Goal: Information Seeking & Learning: Compare options

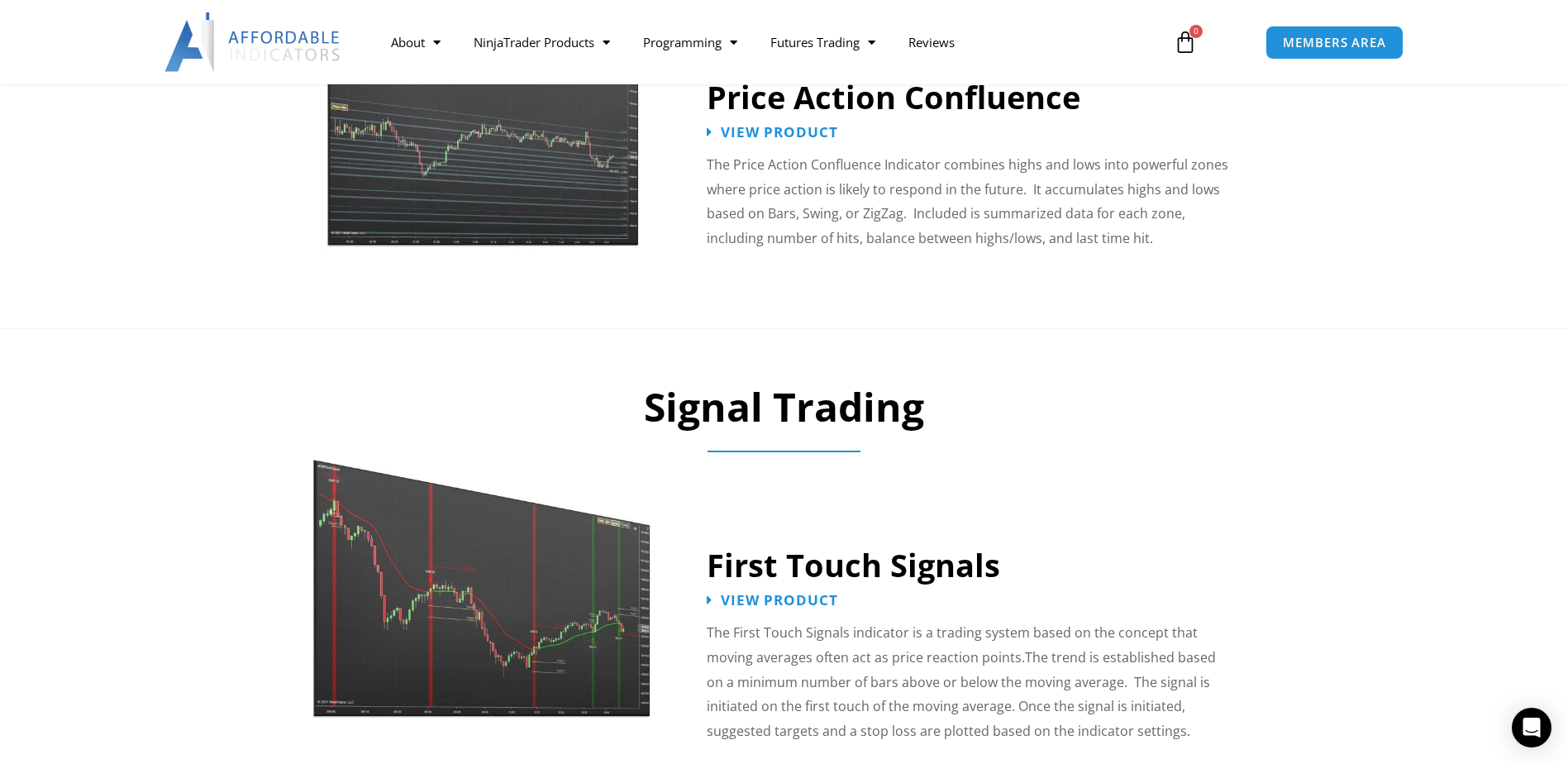
scroll to position [1736, 0]
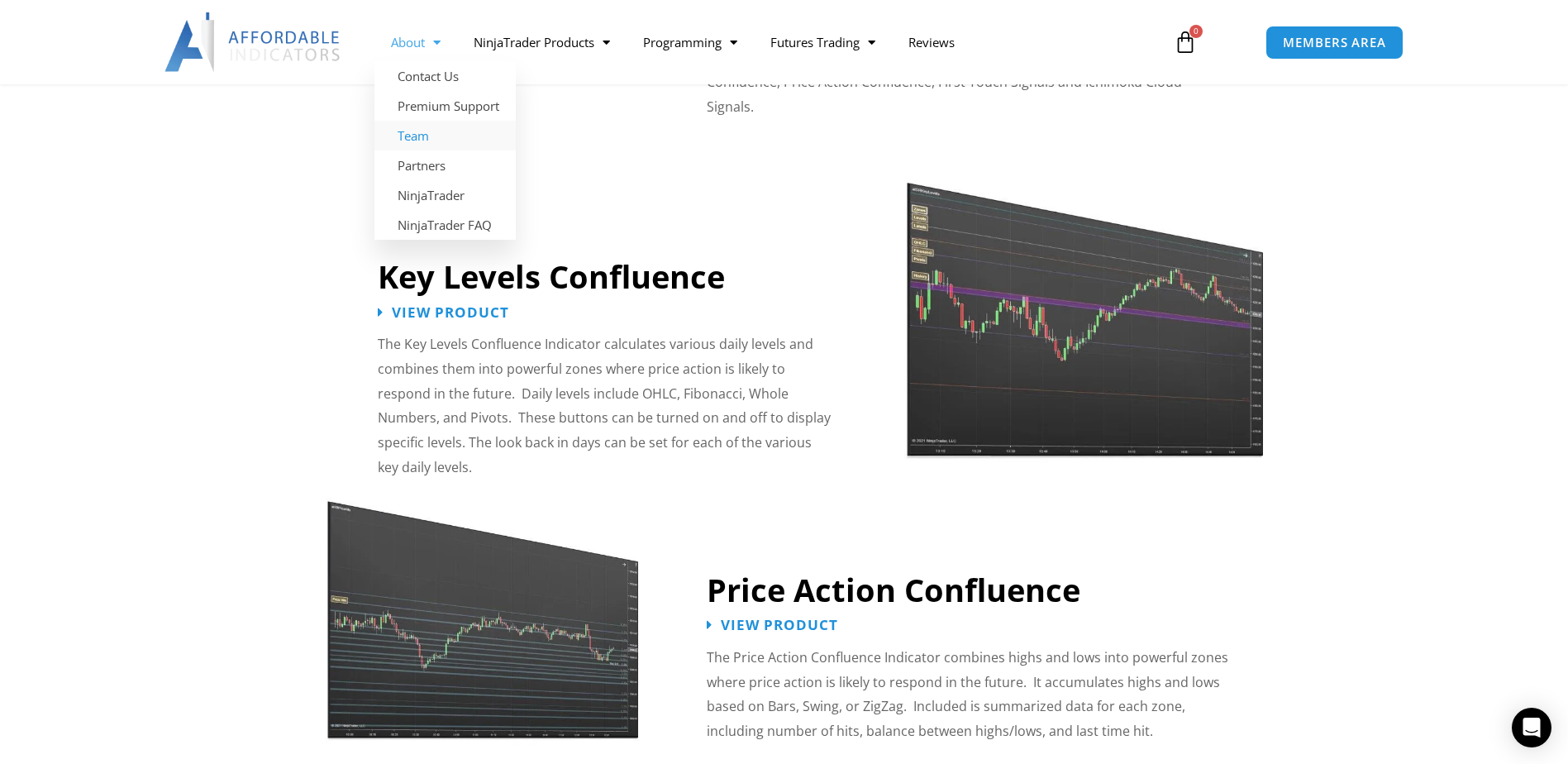
click at [398, 134] on link "Team" at bounding box center [445, 135] width 141 height 30
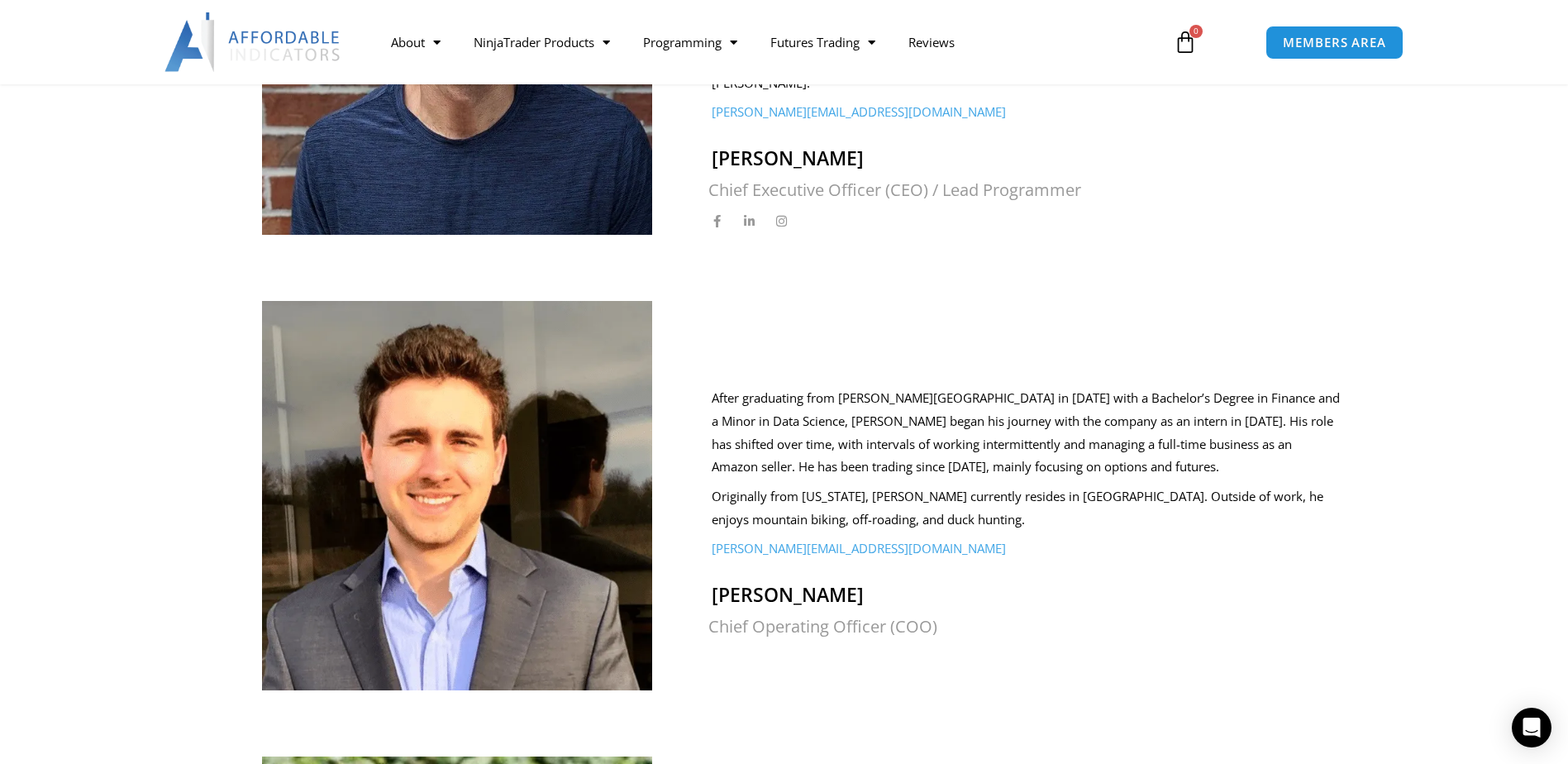
scroll to position [744, 0]
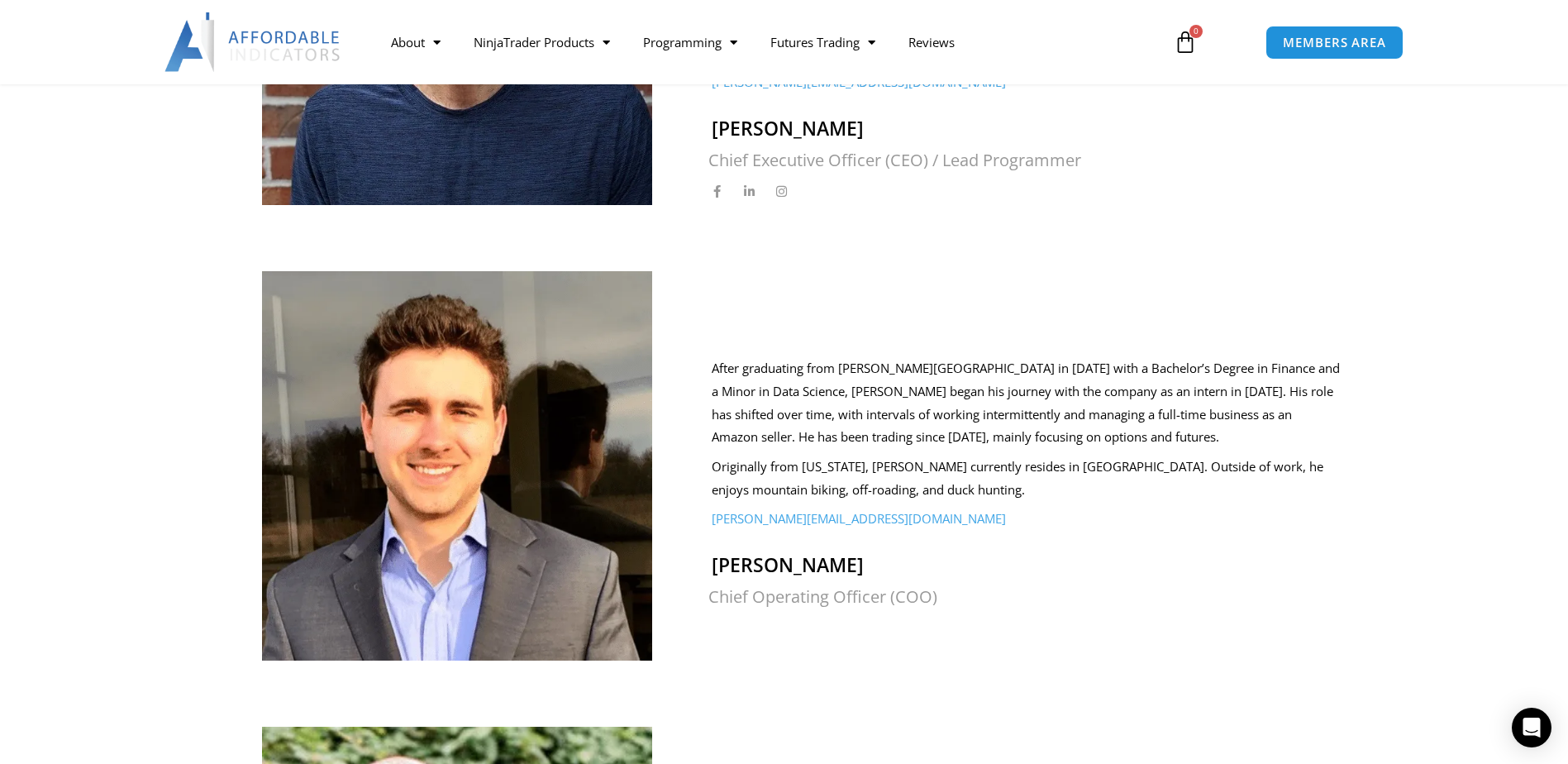
click at [219, 41] on img at bounding box center [253, 42] width 178 height 59
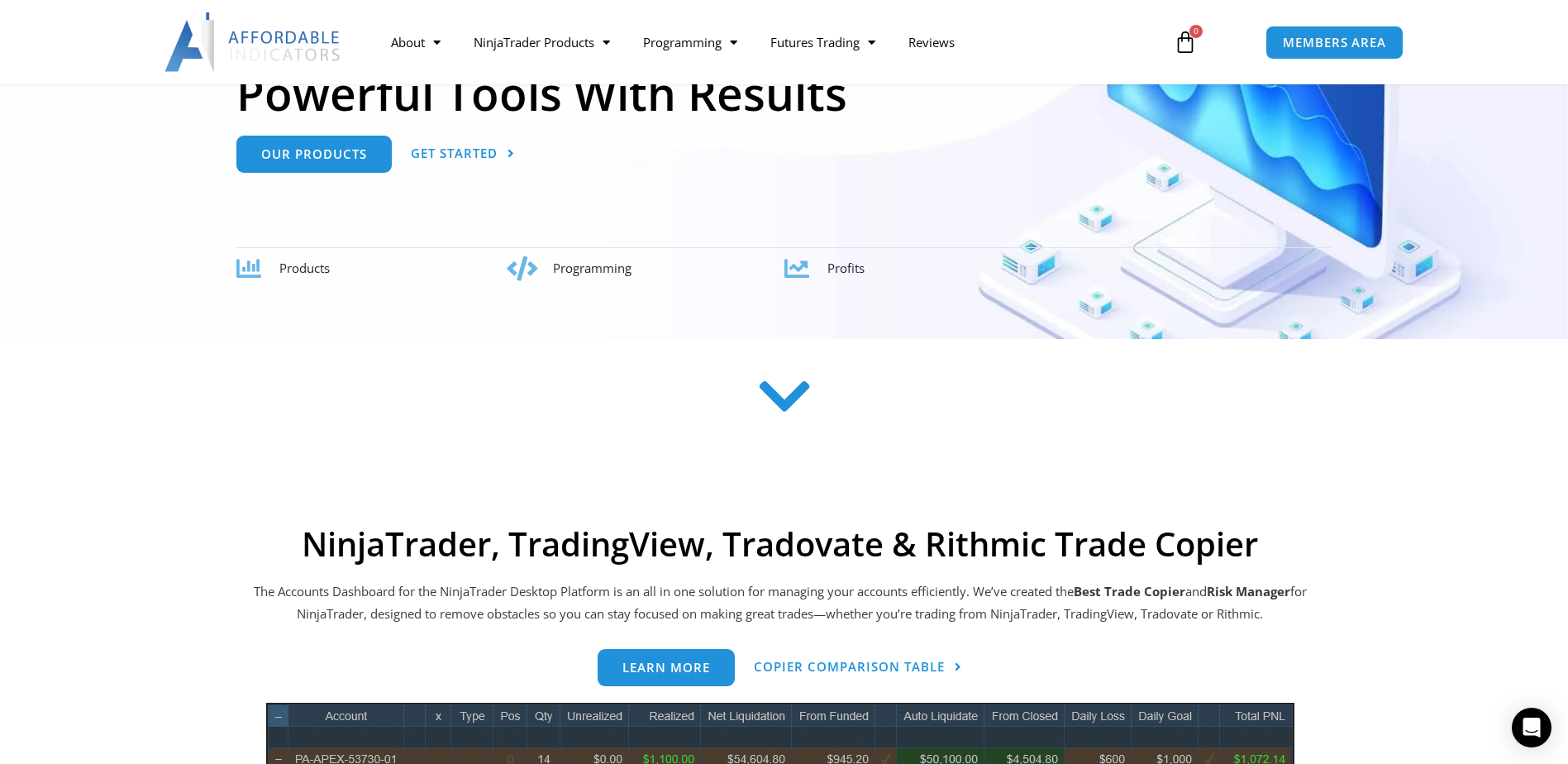
scroll to position [331, 0]
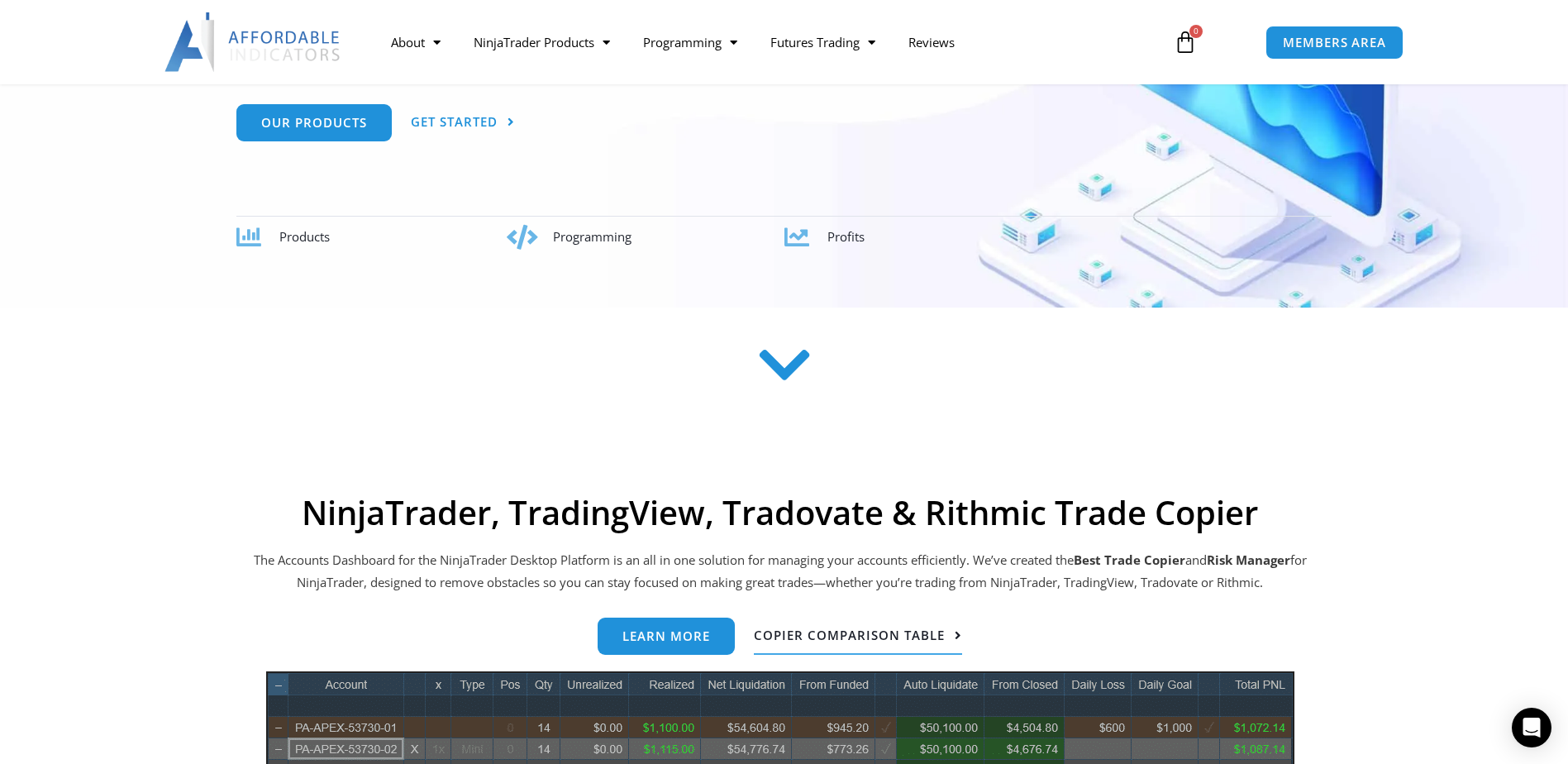
click at [808, 626] on link "Copier Comparison Table" at bounding box center [858, 636] width 208 height 38
